Goal: Information Seeking & Learning: Get advice/opinions

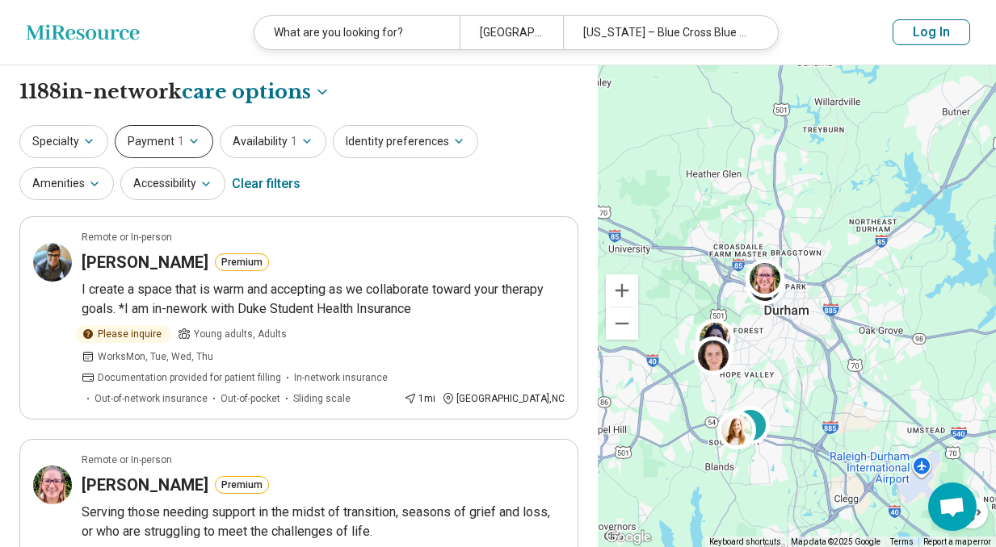
click at [178, 145] on span "1" at bounding box center [181, 141] width 6 height 17
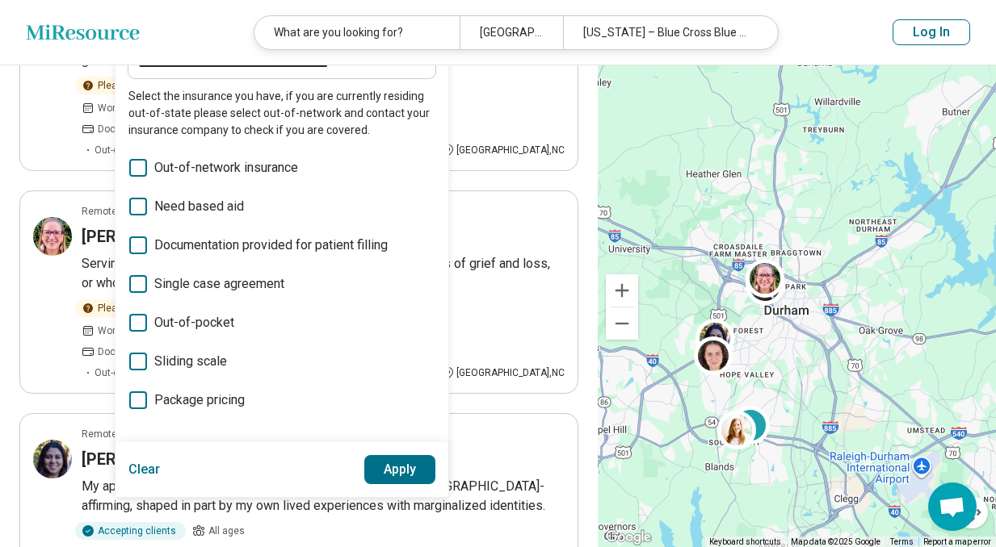
scroll to position [266, 0]
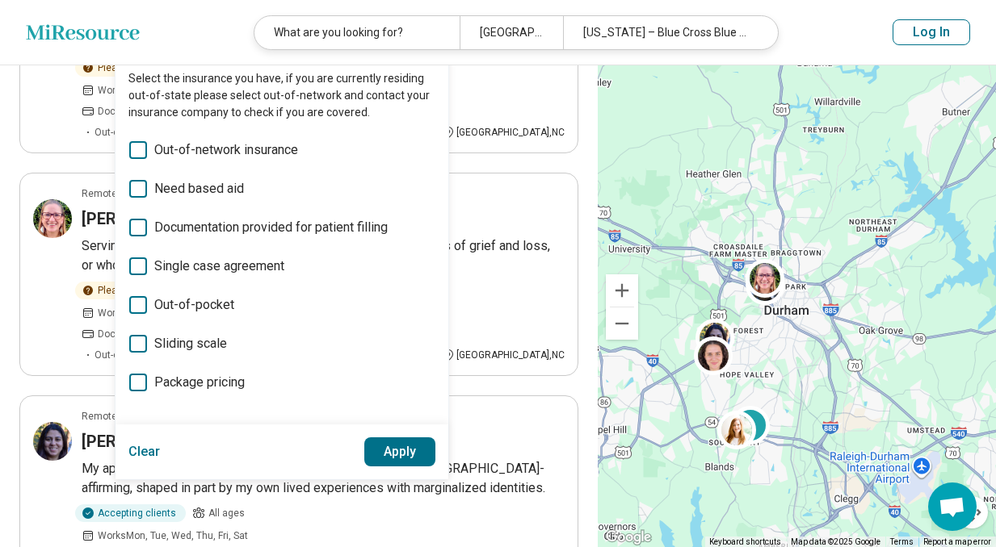
click at [392, 449] on button "Apply" at bounding box center [400, 452] width 72 height 29
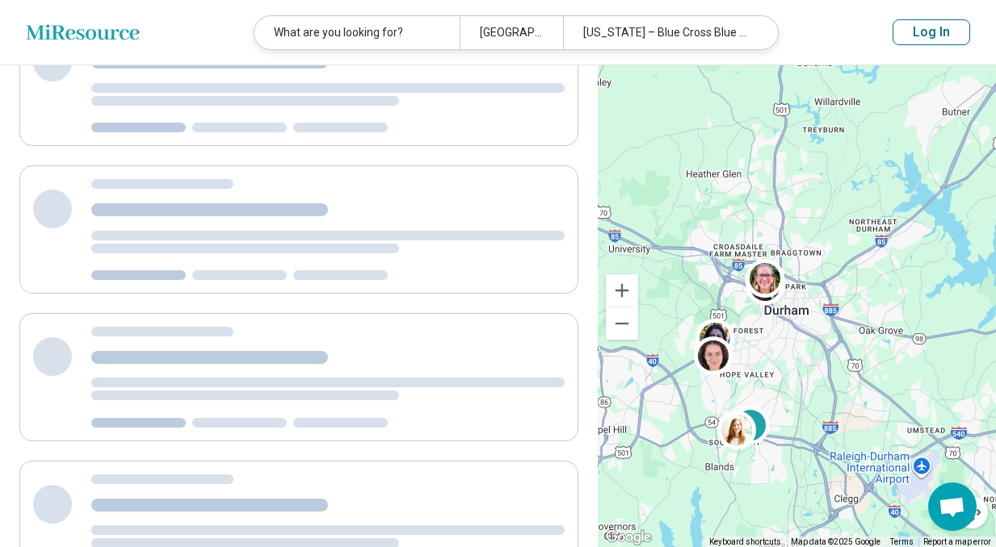
scroll to position [0, 0]
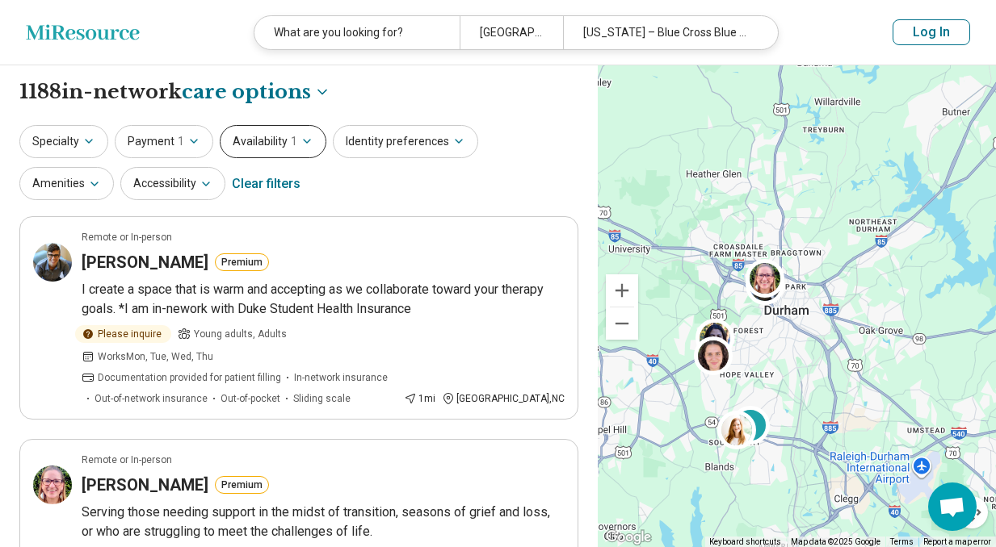
click at [291, 145] on span "1" at bounding box center [294, 141] width 6 height 17
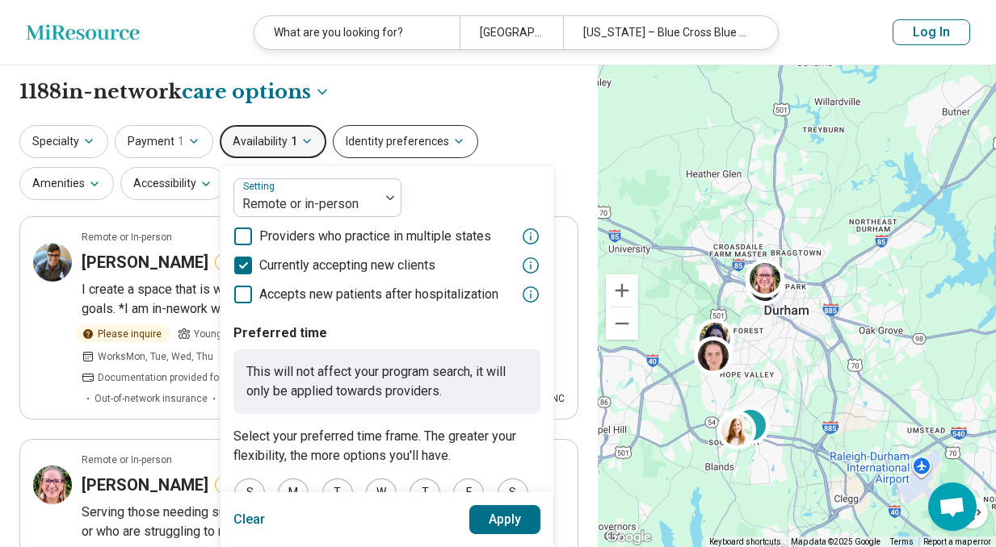
click at [402, 148] on button "Identity preferences" at bounding box center [405, 141] width 145 height 33
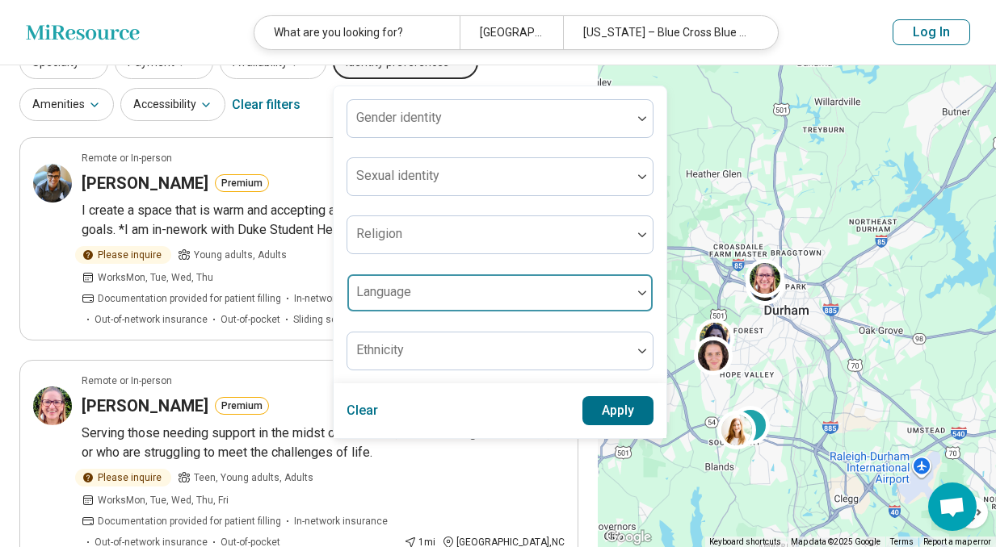
scroll to position [88, 0]
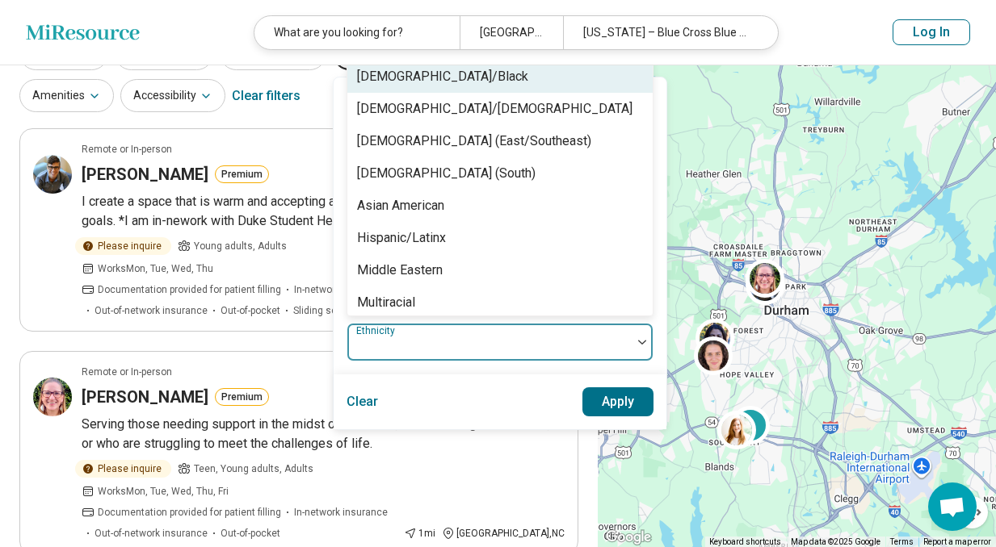
click at [408, 332] on div at bounding box center [489, 343] width 284 height 36
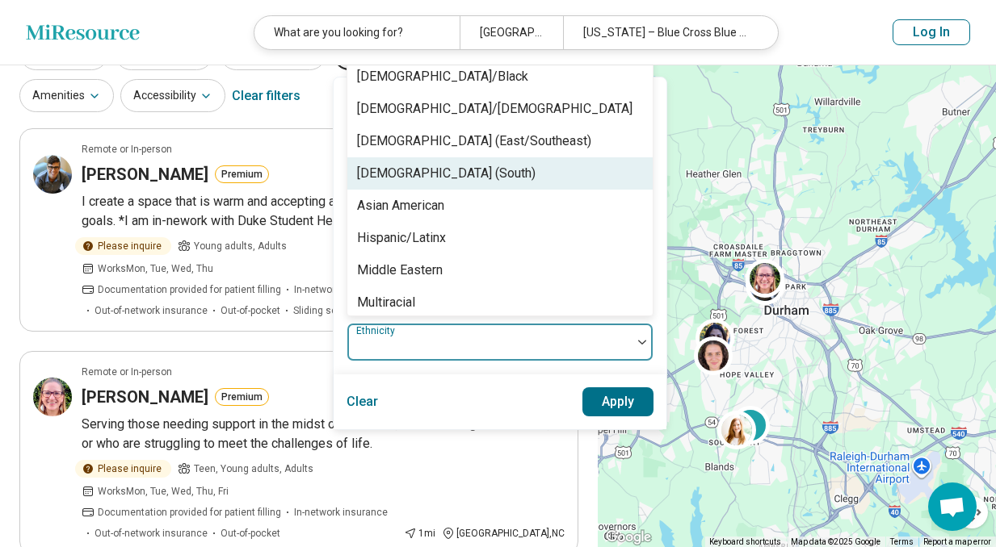
click at [462, 166] on div "[DEMOGRAPHIC_DATA] (South)" at bounding box center [499, 173] width 305 height 32
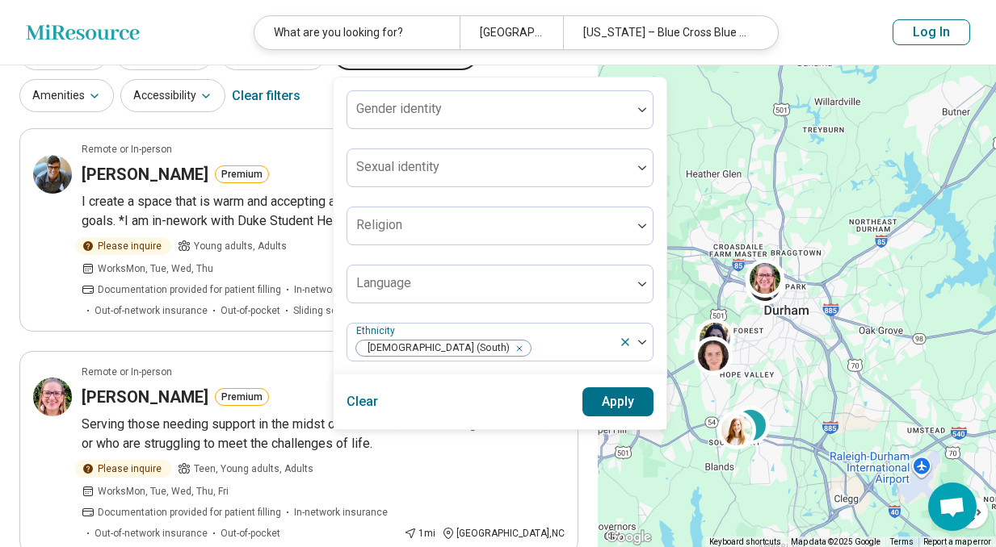
click at [608, 411] on button "Apply" at bounding box center [618, 402] width 72 height 29
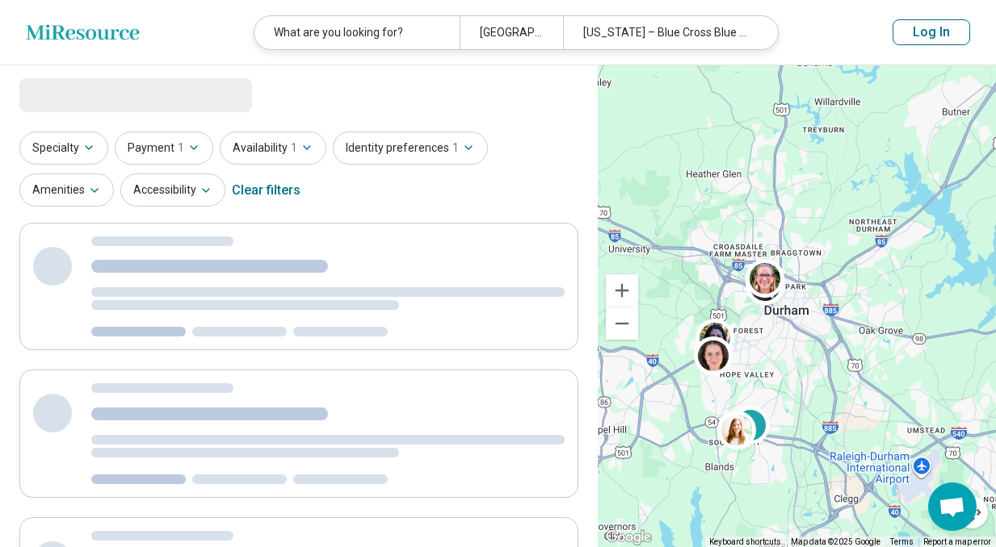
scroll to position [0, 0]
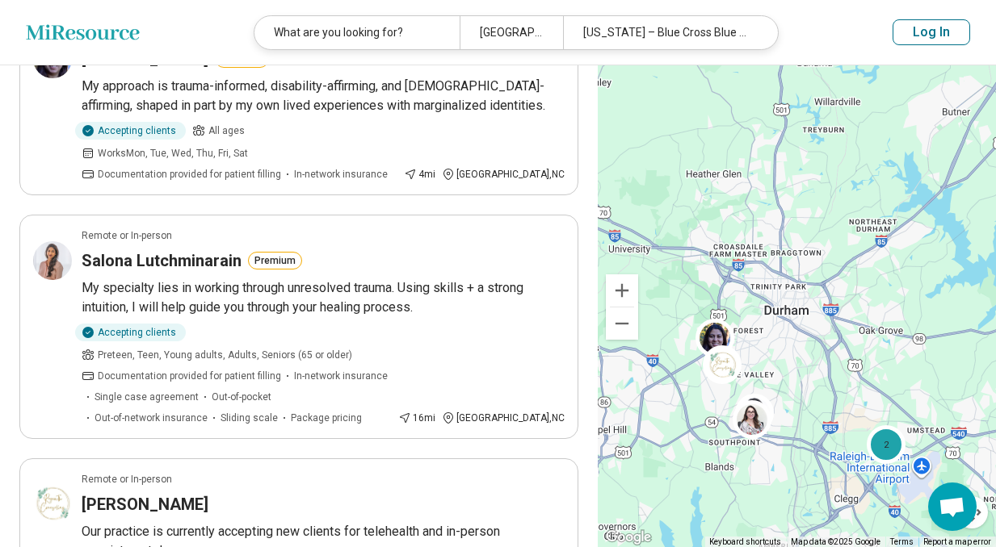
scroll to position [205, 0]
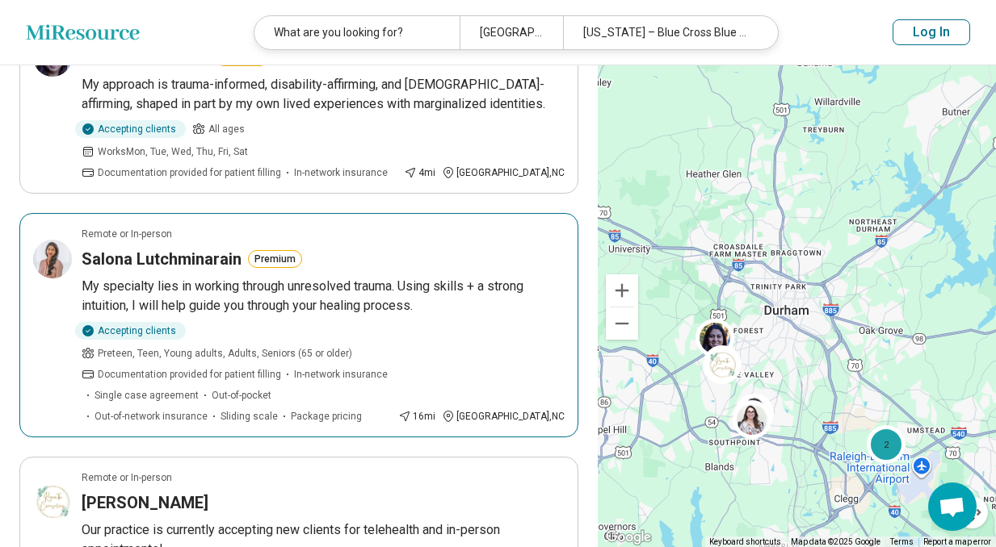
click at [139, 248] on h3 "Salona Lutchminarain" at bounding box center [162, 259] width 160 height 23
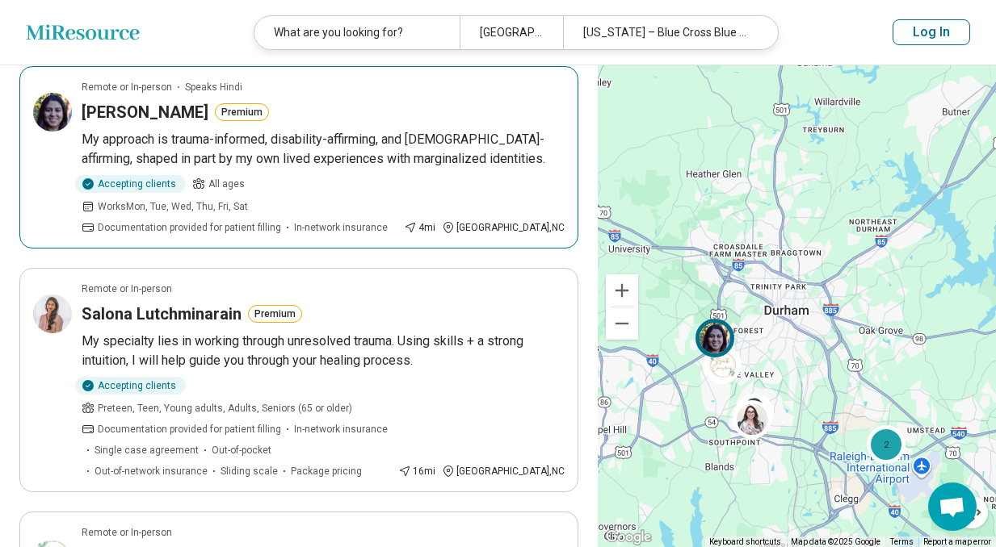
scroll to position [36, 0]
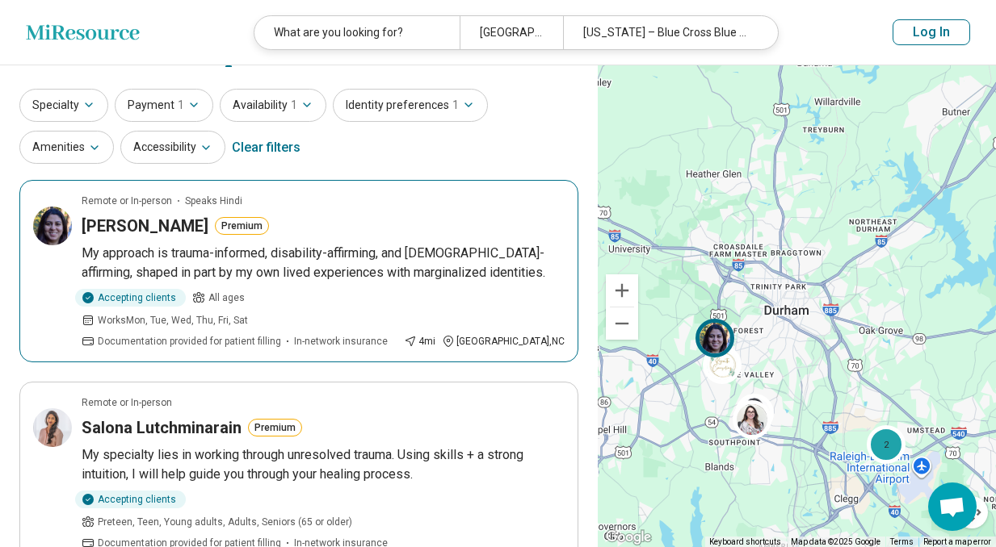
click at [149, 233] on h3 "Anisha Tyagi" at bounding box center [145, 226] width 127 height 23
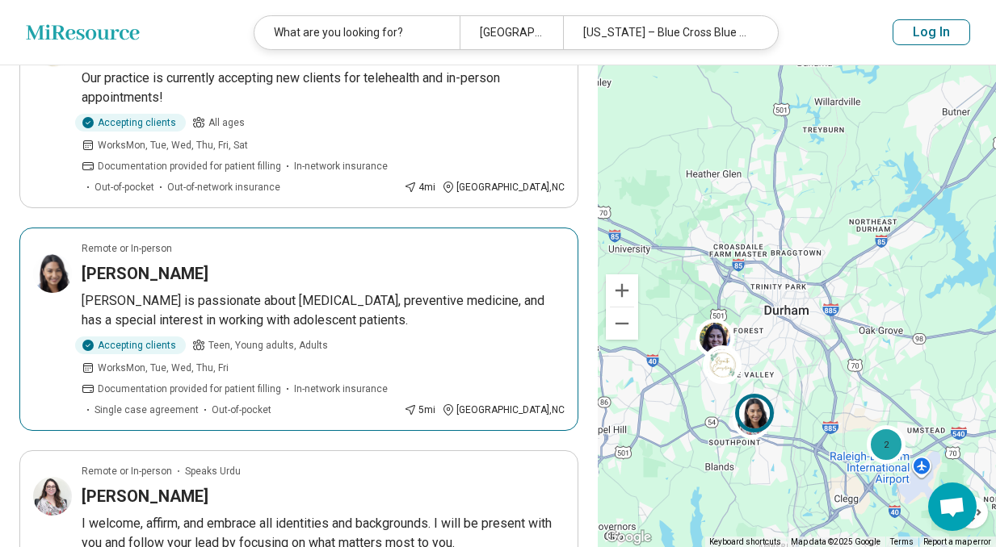
scroll to position [669, 0]
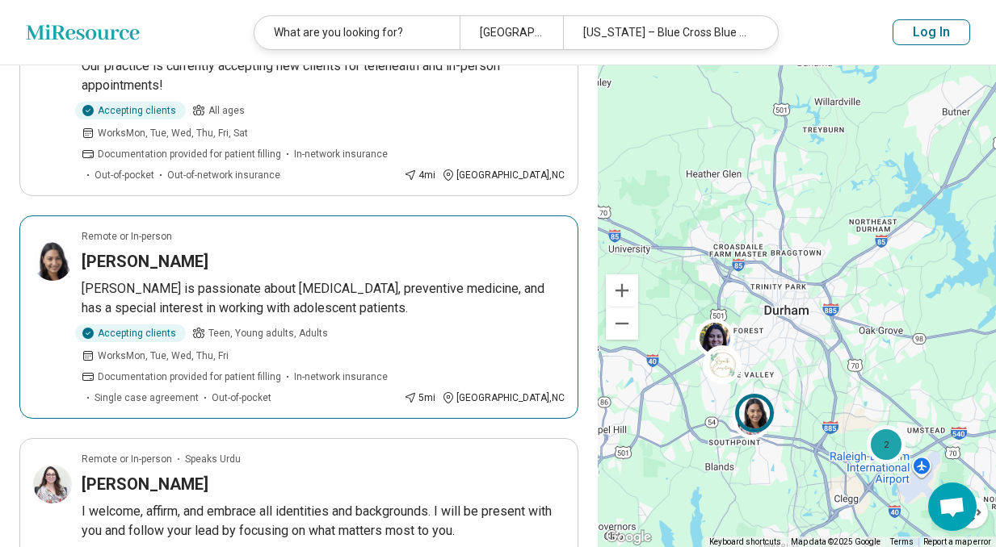
click at [316, 279] on p "Whitney is passionate about patient education, preventive medicine, and has a s…" at bounding box center [323, 298] width 483 height 39
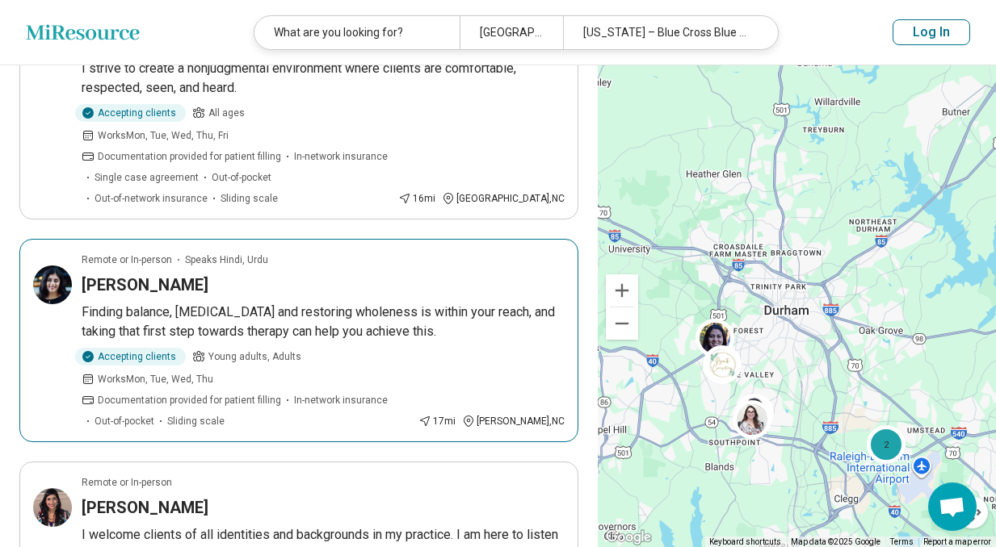
scroll to position [1640, 0]
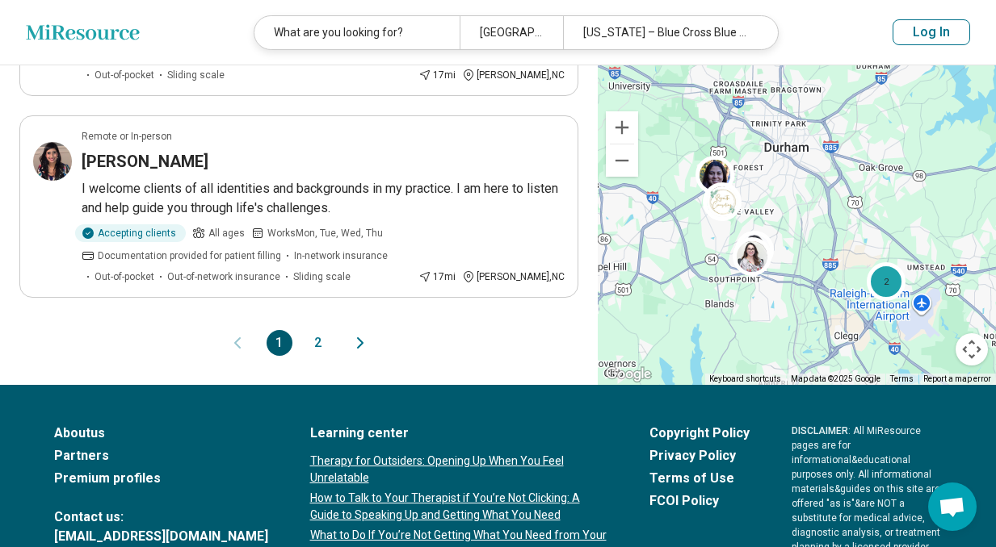
click at [319, 330] on button "2" at bounding box center [318, 343] width 26 height 26
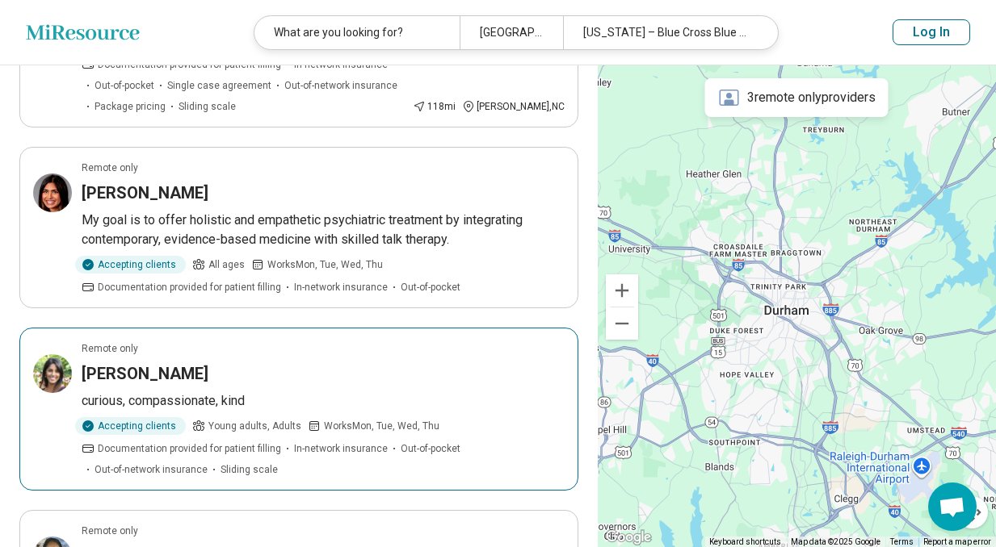
scroll to position [721, 0]
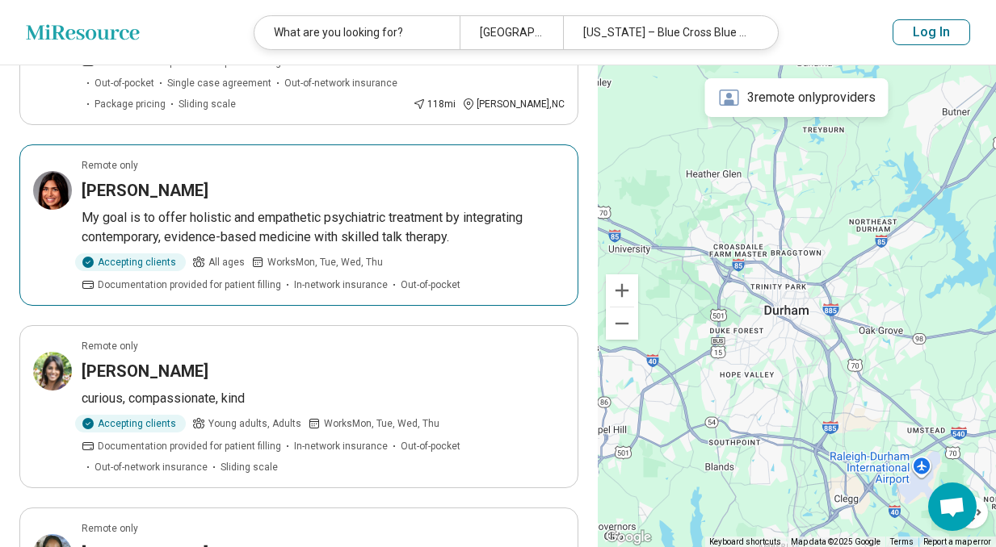
click at [372, 208] on p "My goal is to offer holistic and empathetic psychiatric treatment by integratin…" at bounding box center [323, 227] width 483 height 39
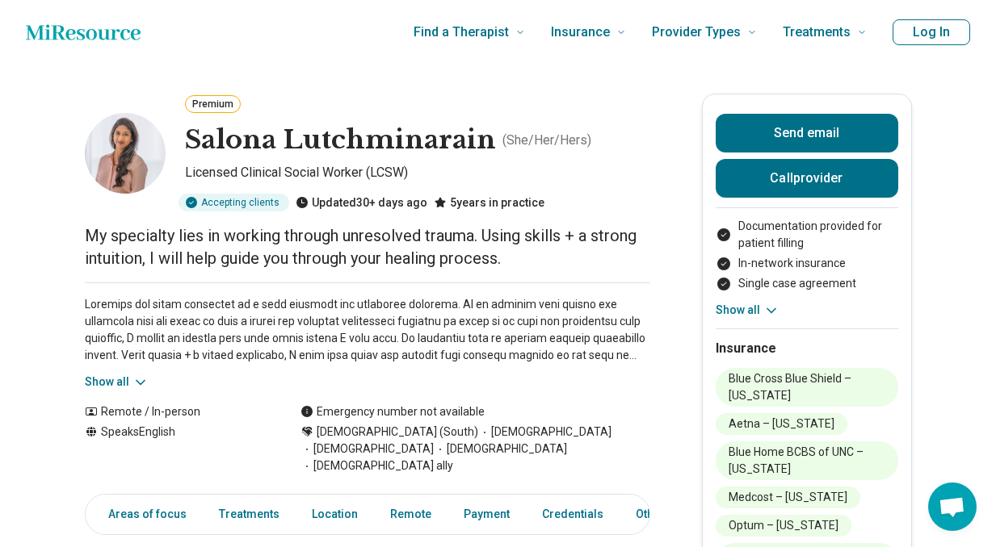
click at [126, 374] on button "Show all" at bounding box center [117, 382] width 64 height 17
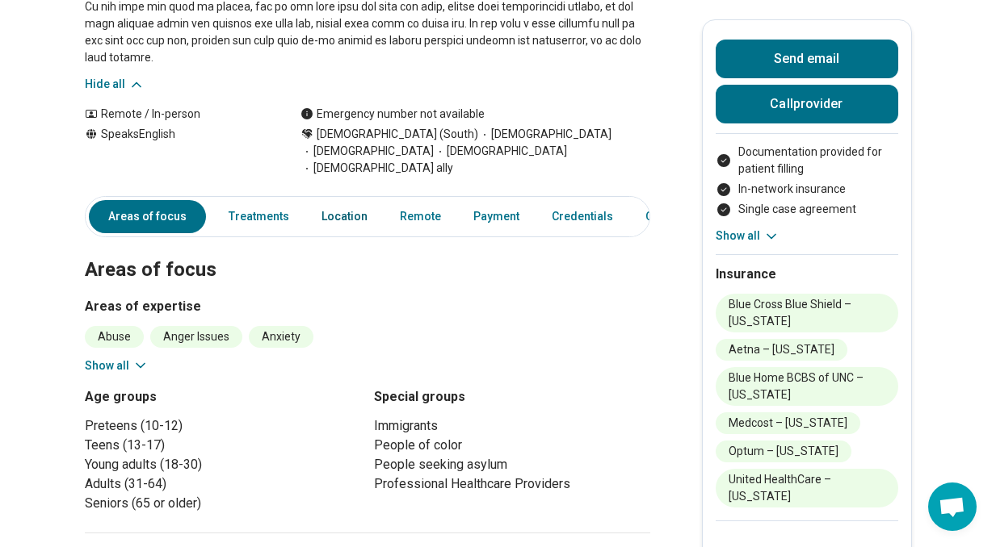
click at [325, 203] on link "Location" at bounding box center [344, 216] width 65 height 33
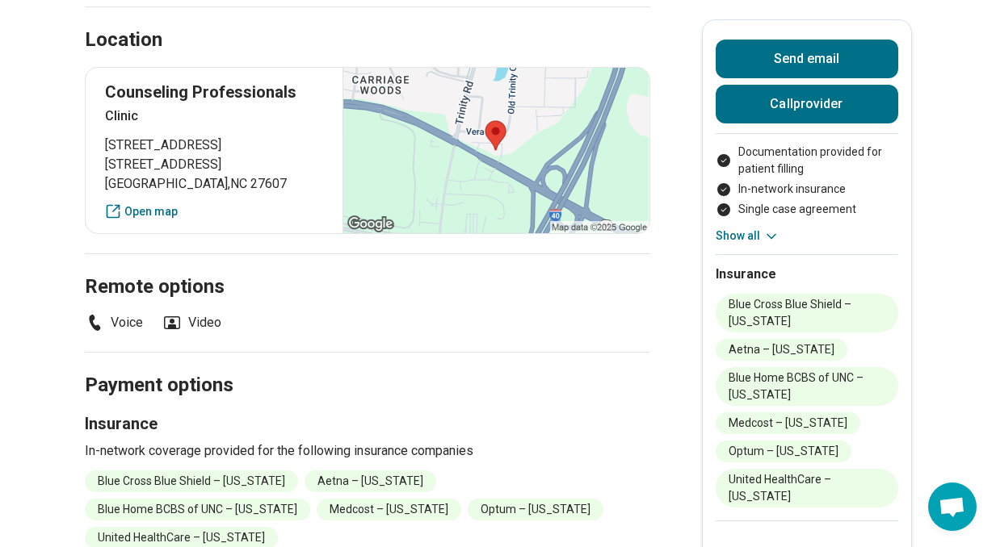
scroll to position [1163, 0]
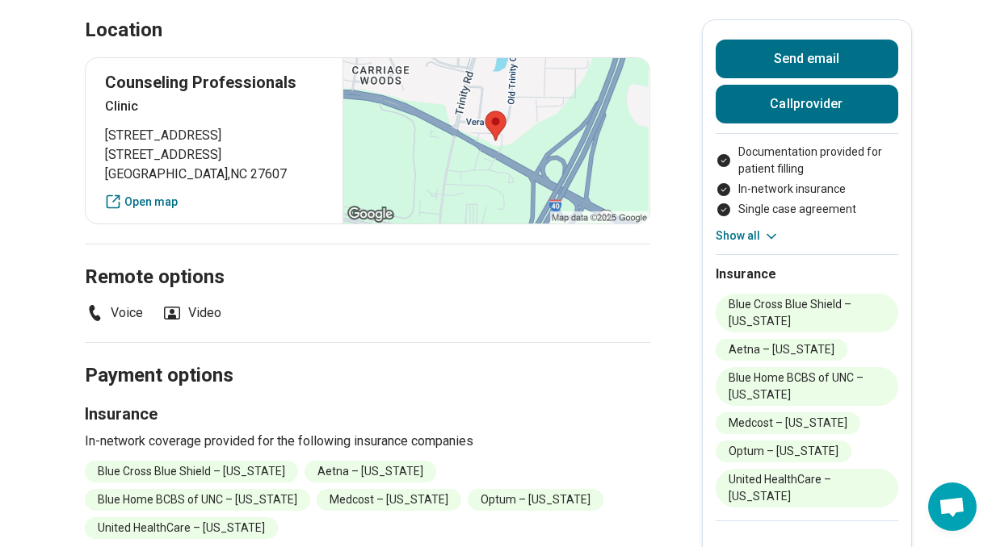
click at [455, 125] on div at bounding box center [495, 141] width 306 height 166
click at [497, 107] on div at bounding box center [495, 141] width 306 height 166
click at [155, 194] on link "Open map" at bounding box center [214, 202] width 219 height 17
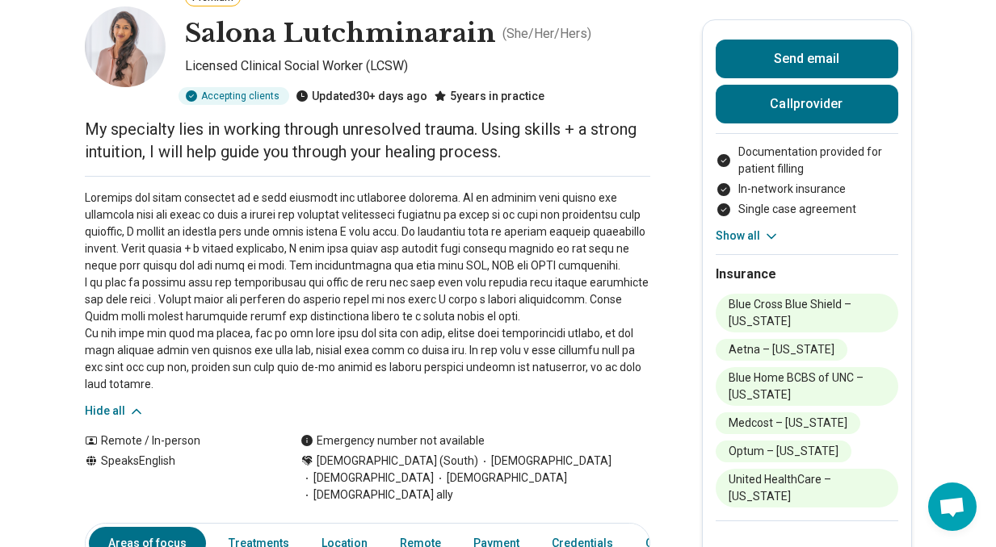
scroll to position [0, 0]
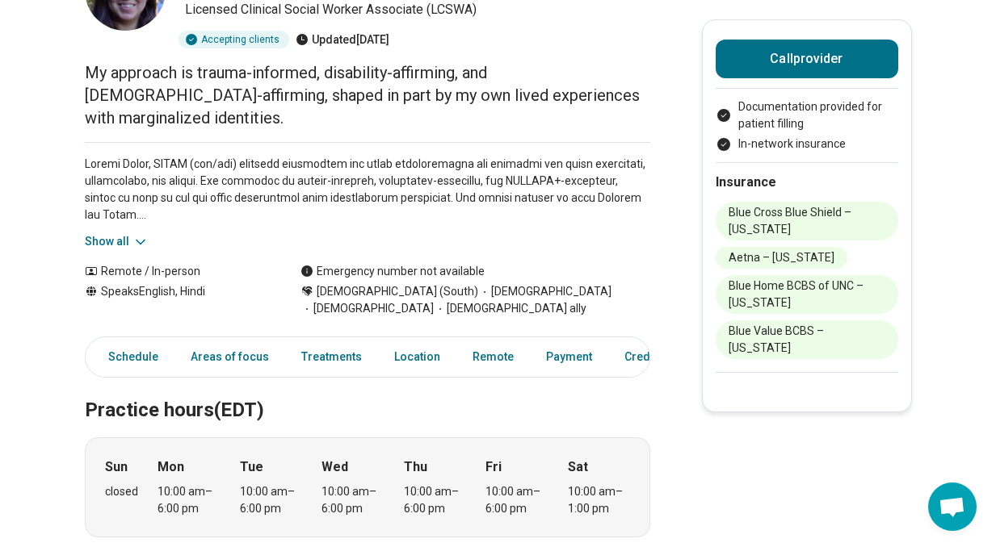
scroll to position [166, 0]
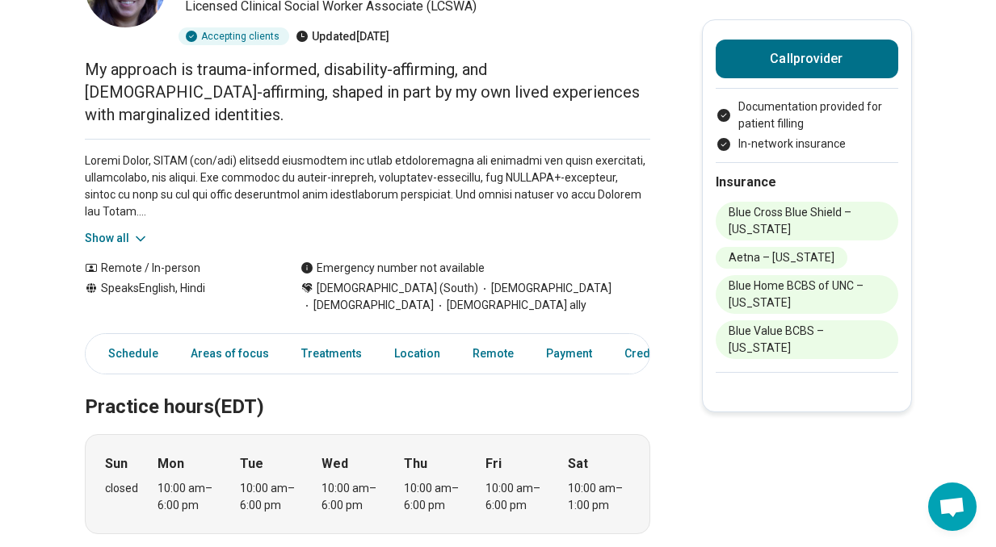
click at [115, 230] on button "Show all" at bounding box center [117, 238] width 64 height 17
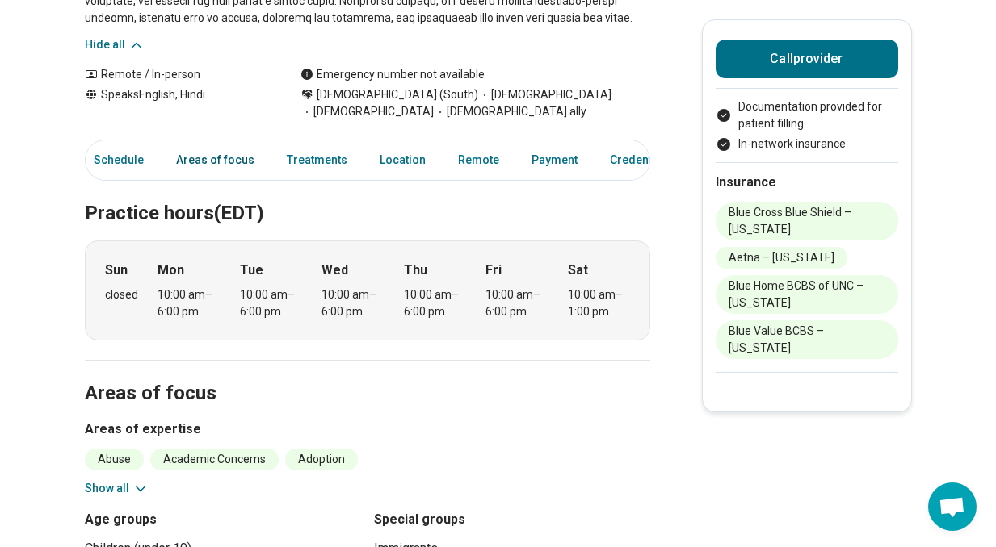
scroll to position [0, 0]
click at [327, 144] on link "Treatments" at bounding box center [331, 160] width 80 height 33
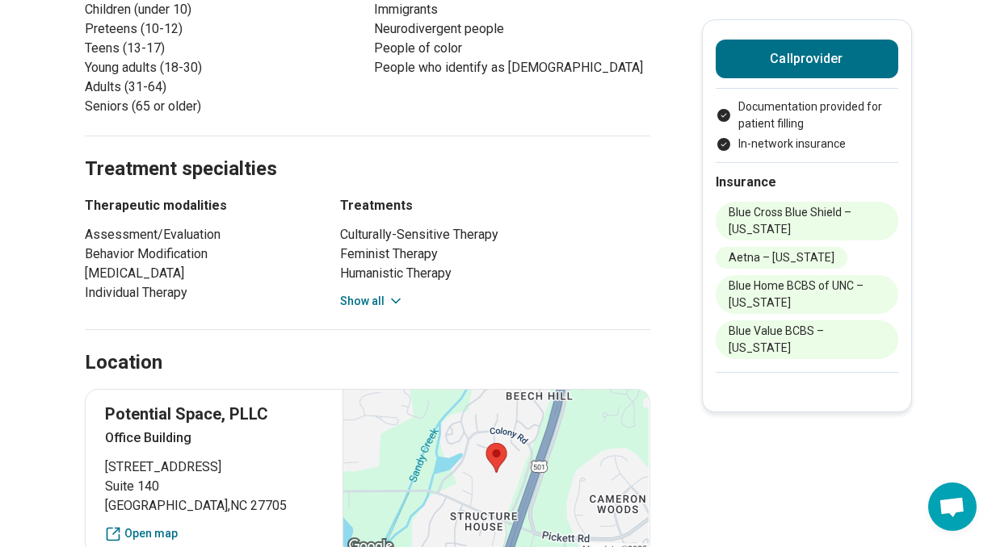
scroll to position [1163, 0]
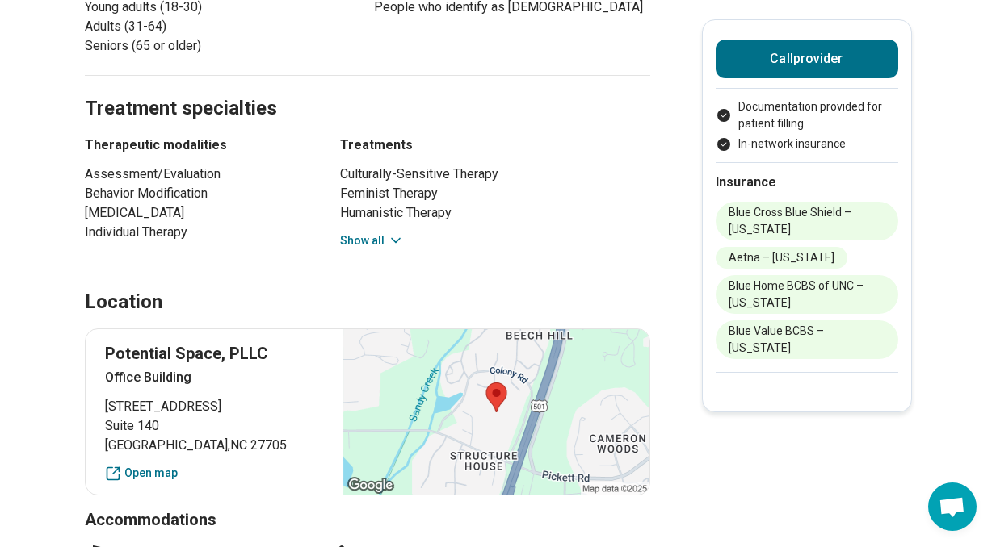
click at [375, 233] on button "Show all" at bounding box center [372, 241] width 64 height 17
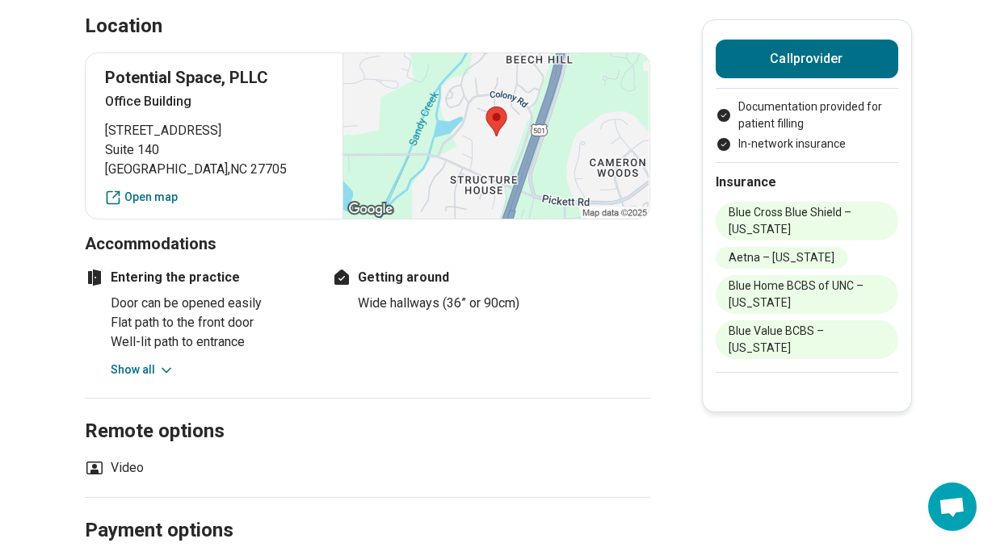
scroll to position [1503, 0]
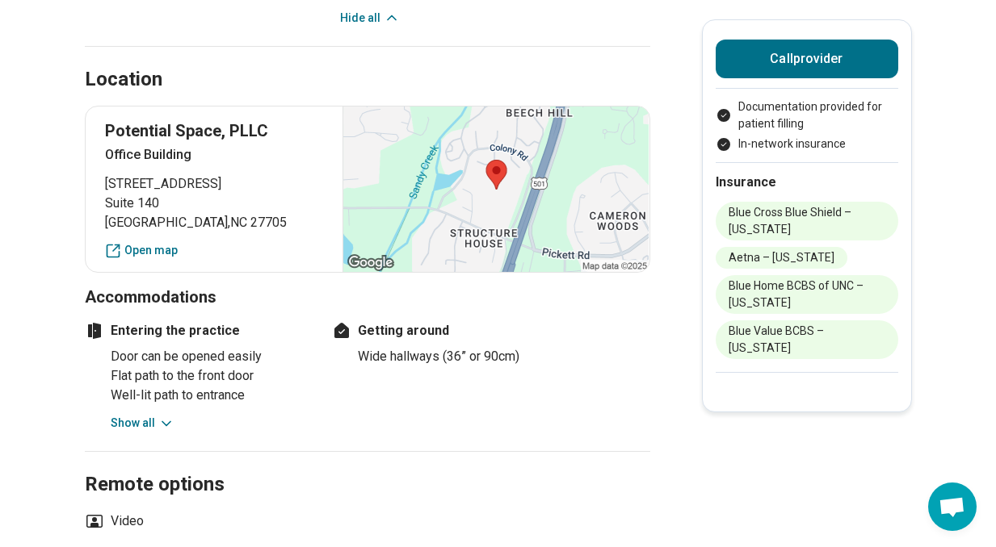
click at [122, 415] on button "Show all" at bounding box center [143, 423] width 64 height 17
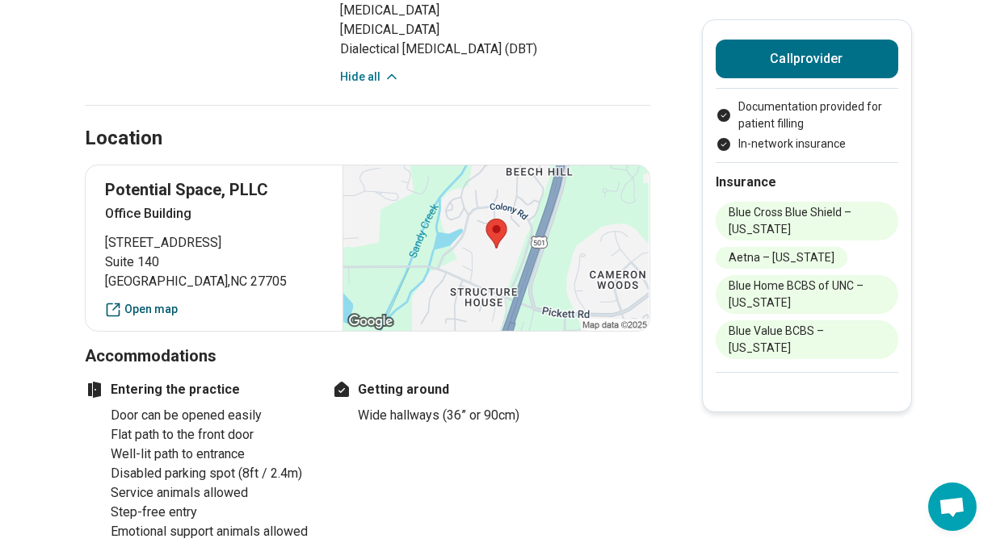
scroll to position [1471, 0]
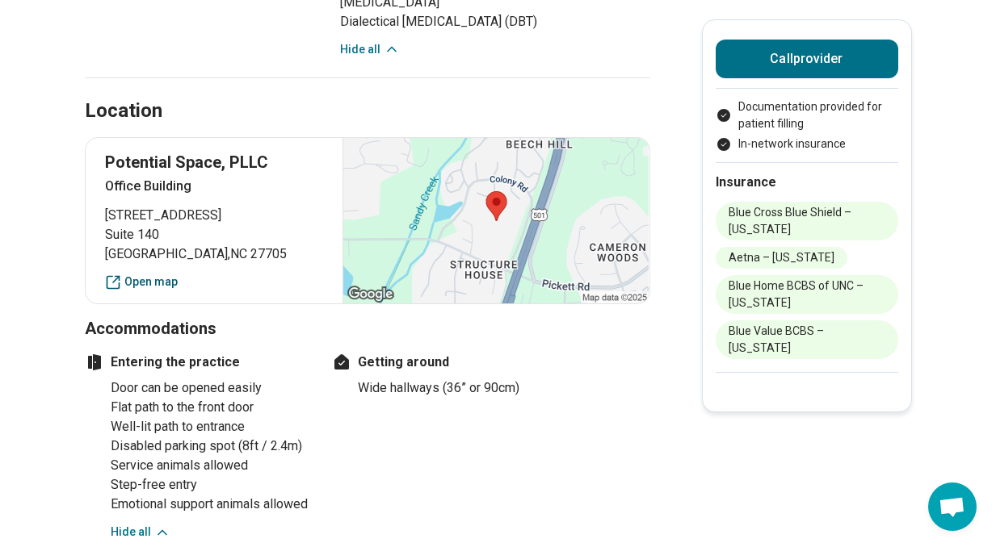
click at [149, 274] on link "Open map" at bounding box center [214, 282] width 219 height 17
click at [154, 525] on icon at bounding box center [162, 533] width 16 height 16
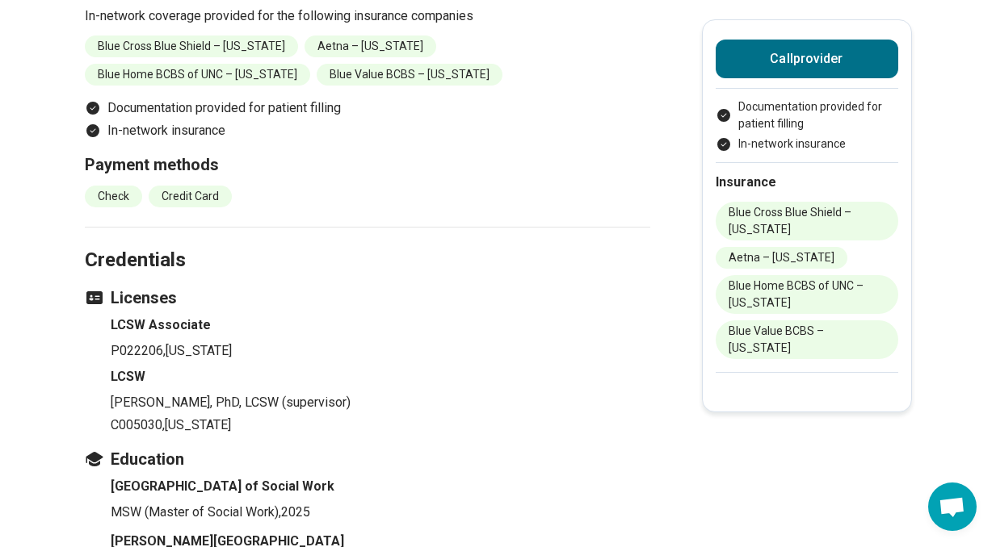
scroll to position [2258, 0]
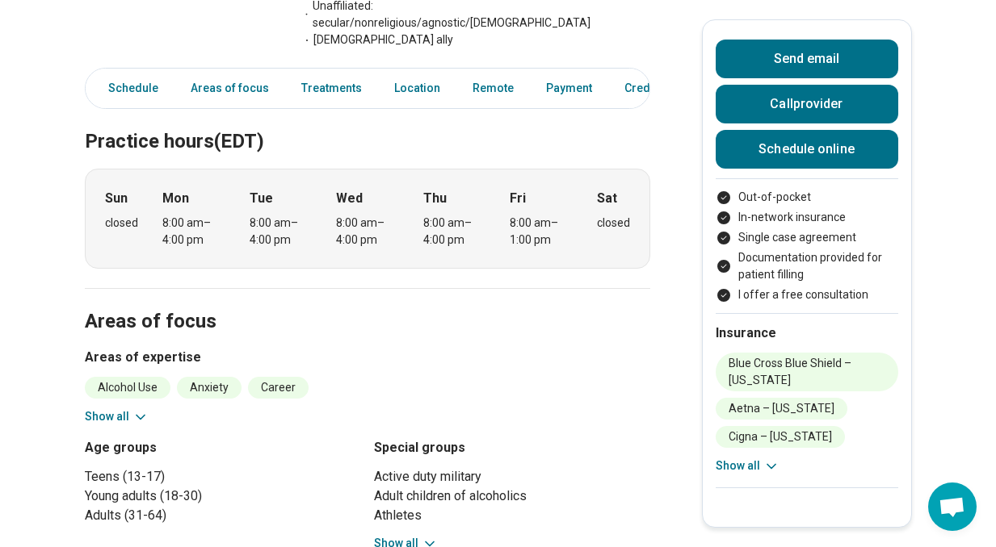
scroll to position [665, 0]
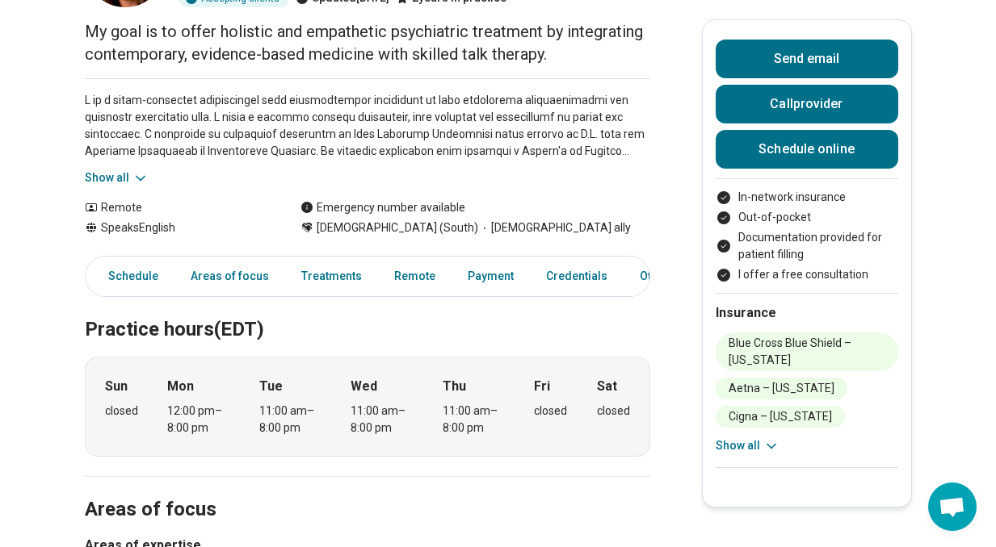
scroll to position [173, 0]
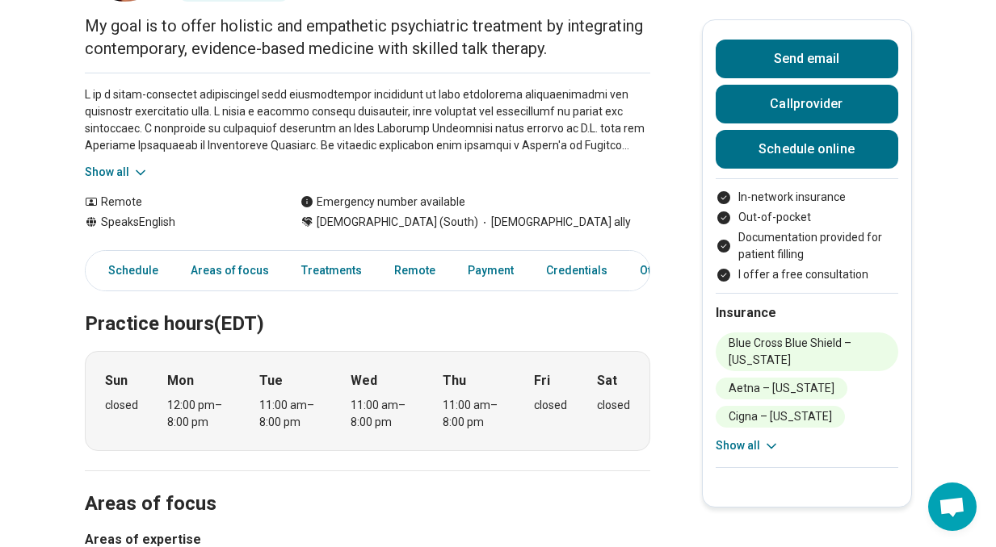
click at [124, 171] on button "Show all" at bounding box center [117, 172] width 64 height 17
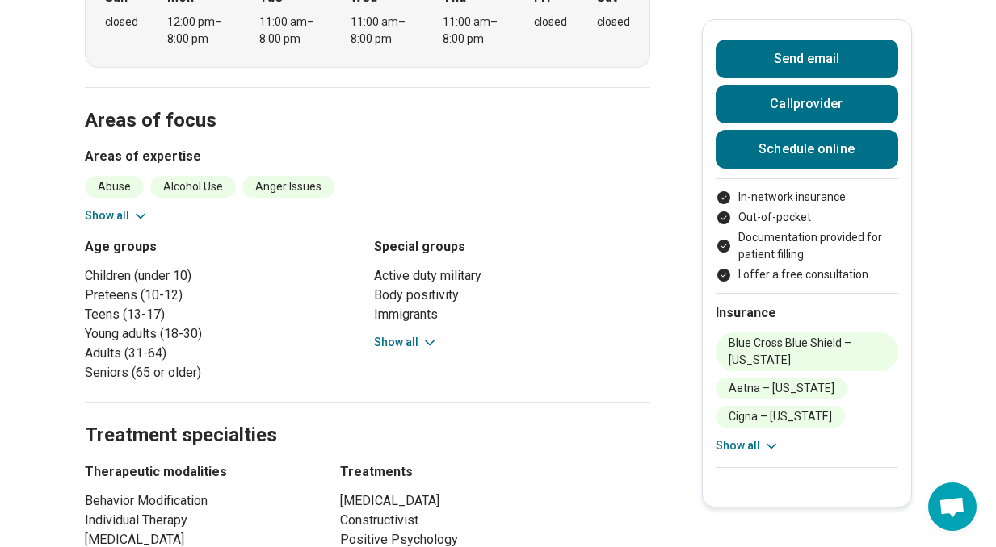
scroll to position [713, 0]
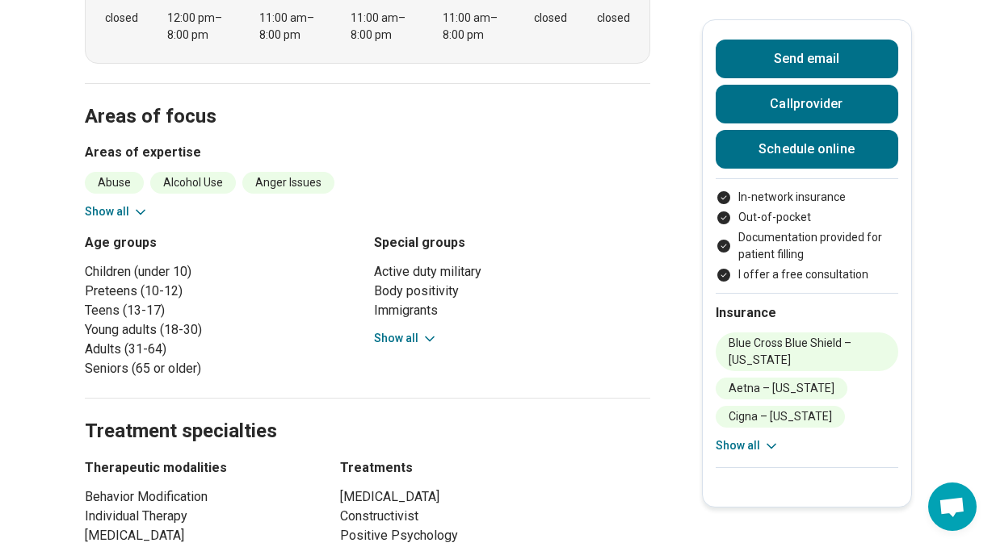
click at [395, 312] on div "Active duty military Body positivity Immigrants Little people People in the [PE…" at bounding box center [512, 304] width 276 height 85
click at [394, 330] on button "Show all" at bounding box center [406, 338] width 64 height 17
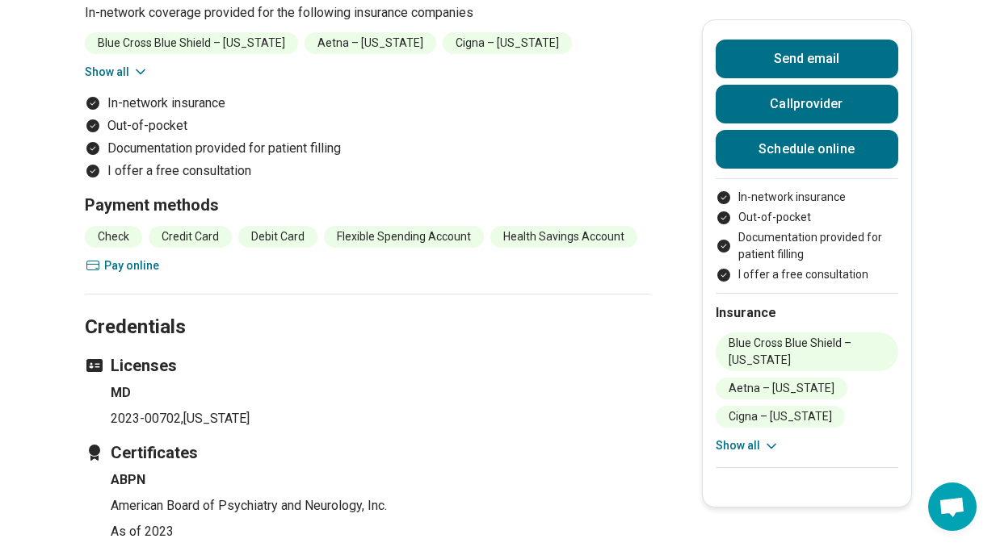
scroll to position [1750, 0]
